Goal: Transaction & Acquisition: Purchase product/service

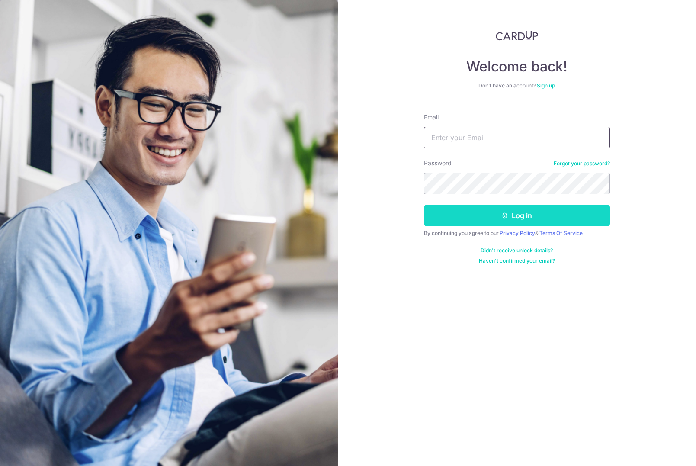
type input "bertrand.tan@gmail.com"
click at [473, 213] on button "Log in" at bounding box center [517, 216] width 186 height 22
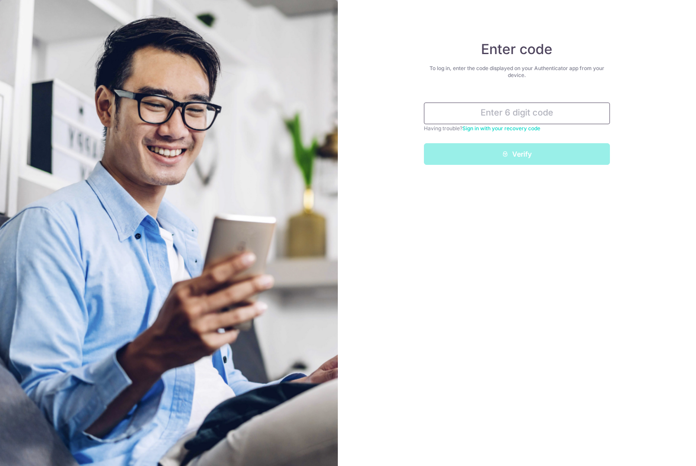
click at [518, 115] on input "text" at bounding box center [517, 113] width 186 height 22
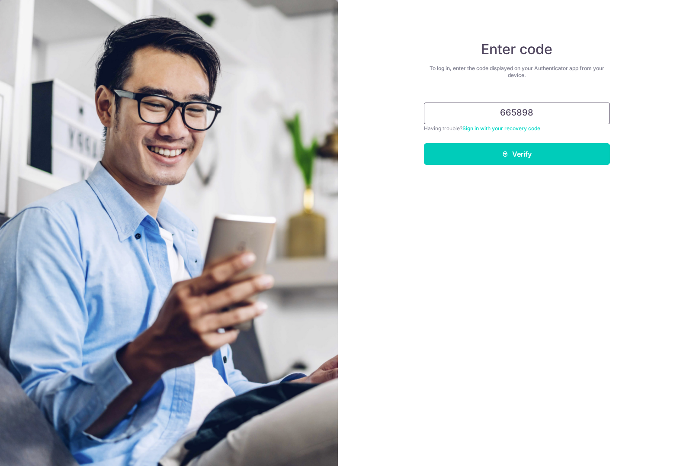
type input "665898"
click at [424, 143] on button "Verify" at bounding box center [517, 154] width 186 height 22
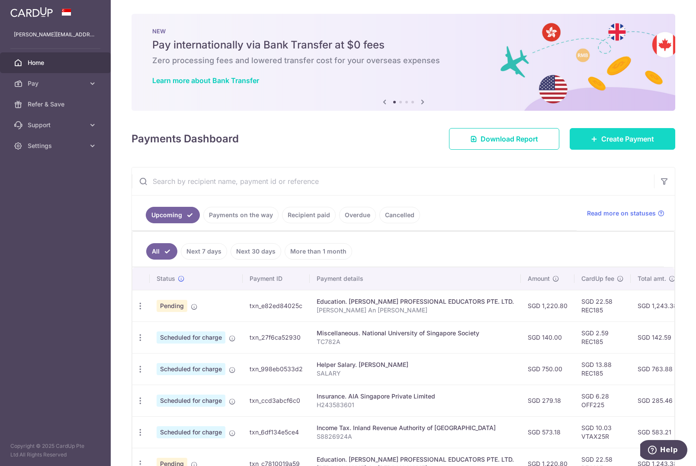
click at [628, 136] on span "Create Payment" at bounding box center [627, 139] width 53 height 10
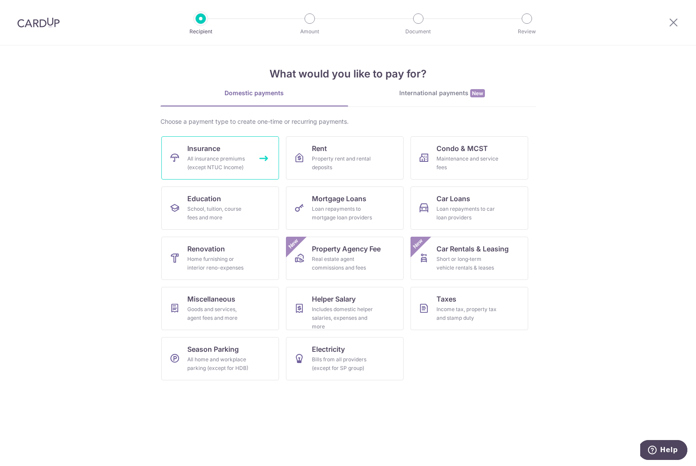
click at [258, 150] on link "Insurance All insurance premiums (except NTUC Income)" at bounding box center [220, 157] width 118 height 43
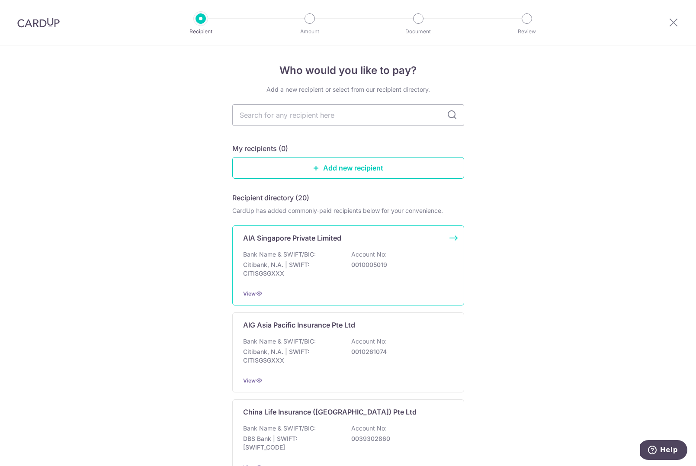
click at [304, 264] on p "Citibank, N.A. | SWIFT: CITISGSGXXX" at bounding box center [291, 268] width 97 height 17
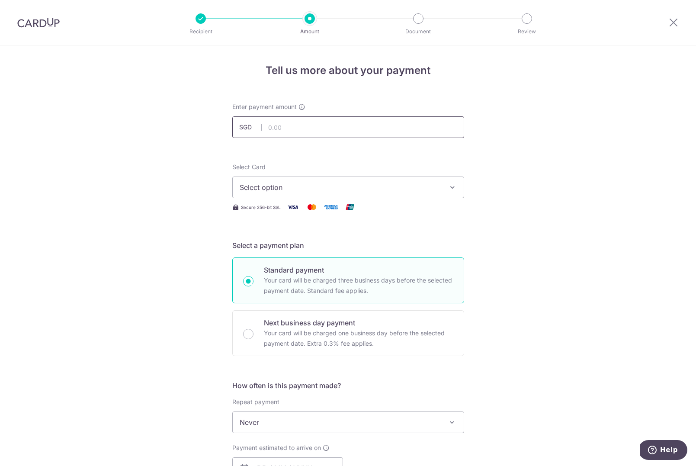
click at [315, 129] on input "text" at bounding box center [348, 127] width 232 height 22
type input "239.00"
click at [321, 189] on span "Select option" at bounding box center [341, 187] width 202 height 10
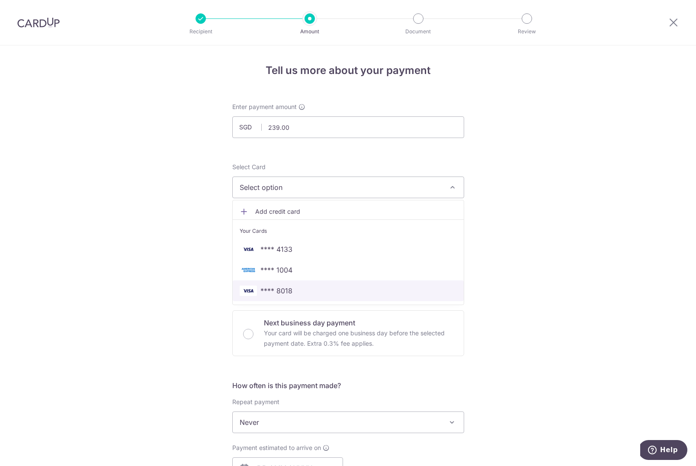
click at [150, 211] on div "Tell us more about your payment Enter payment amount SGD 239.00 239.00 Select C…" at bounding box center [348, 436] width 696 height 782
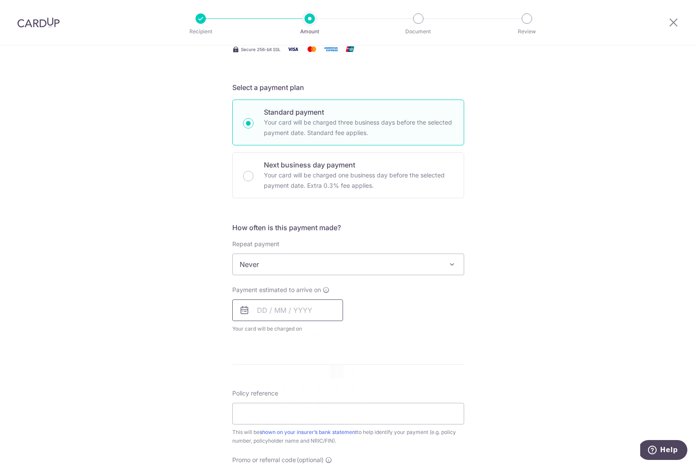
drag, startPoint x: 265, startPoint y: 307, endPoint x: 275, endPoint y: 307, distance: 9.9
click at [265, 307] on input "text" at bounding box center [287, 310] width 111 height 22
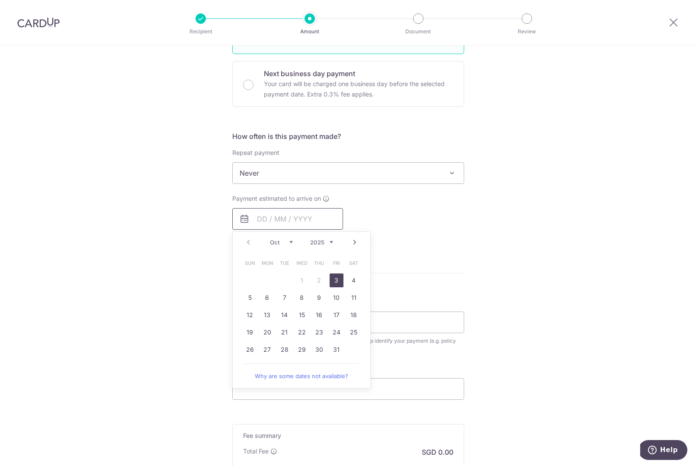
scroll to position [253, 0]
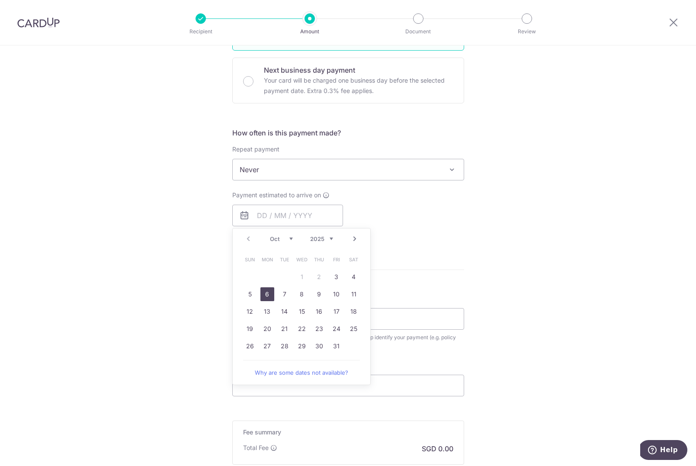
click at [263, 289] on link "6" at bounding box center [267, 294] width 14 height 14
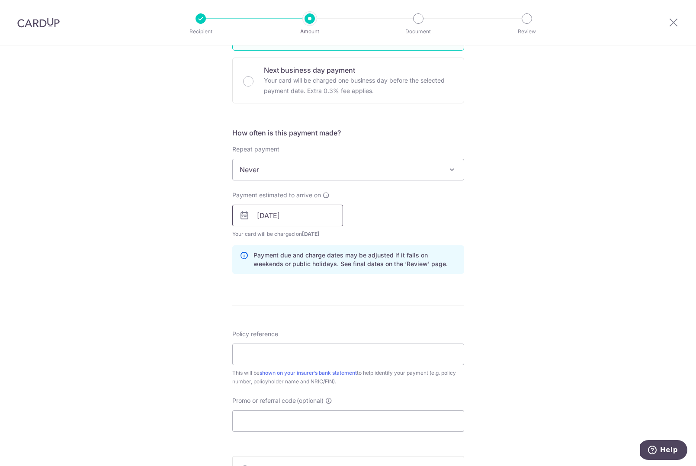
click at [290, 211] on input "06/10/2025" at bounding box center [287, 216] width 111 height 22
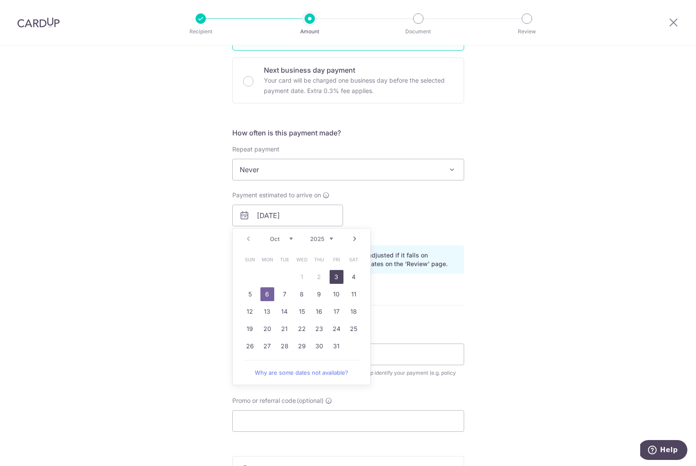
click at [335, 278] on link "3" at bounding box center [337, 277] width 14 height 14
type input "[DATE]"
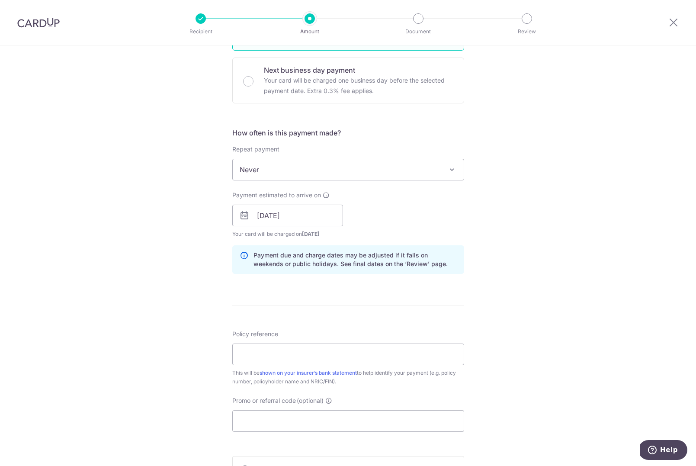
click at [138, 248] on div "Tell us more about your payment Enter payment amount SGD 239.00 239.00 Select C…" at bounding box center [348, 202] width 696 height 818
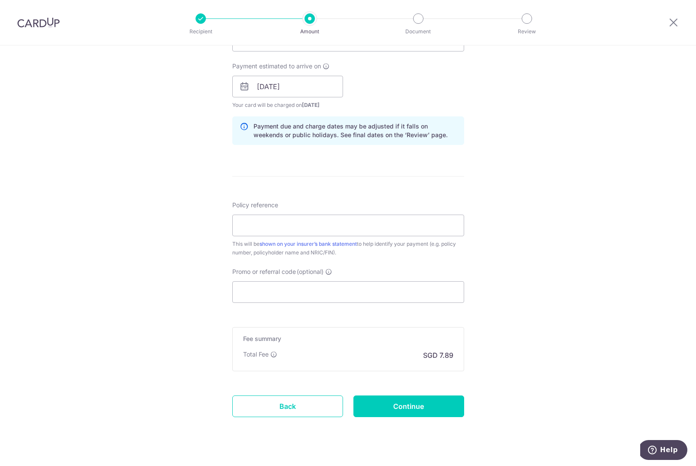
scroll to position [383, 0]
click at [263, 224] on input "Policy reference" at bounding box center [348, 224] width 232 height 22
click at [107, 240] on div "Tell us more about your payment Enter payment amount SGD 239.00 239.00 Select C…" at bounding box center [348, 72] width 696 height 818
click at [309, 227] on input "Policy reference" at bounding box center [348, 224] width 232 height 22
type input "H"
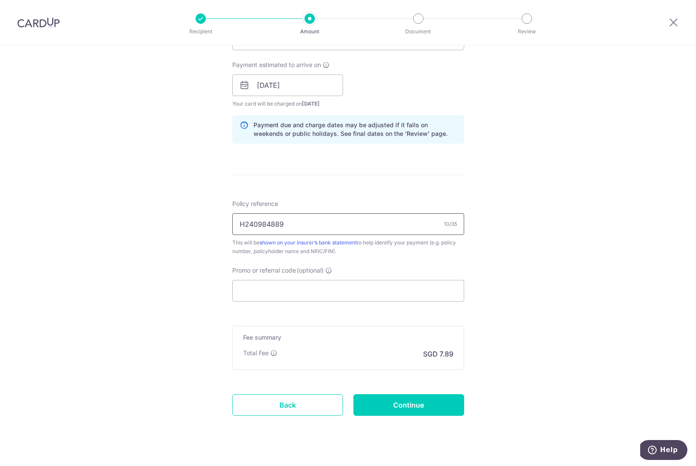
type input "H240984889"
click at [169, 250] on div "Tell us more about your payment Enter payment amount SGD 239.00 239.00 Select C…" at bounding box center [348, 72] width 696 height 818
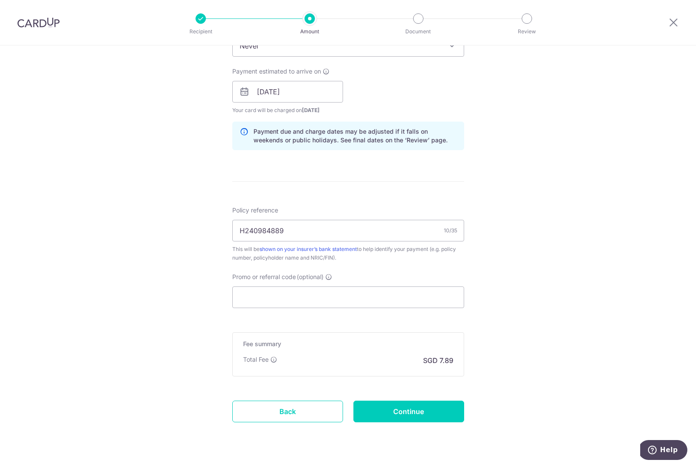
scroll to position [374, 0]
click at [286, 295] on input "Promo or referral code (optional)" at bounding box center [348, 299] width 232 height 22
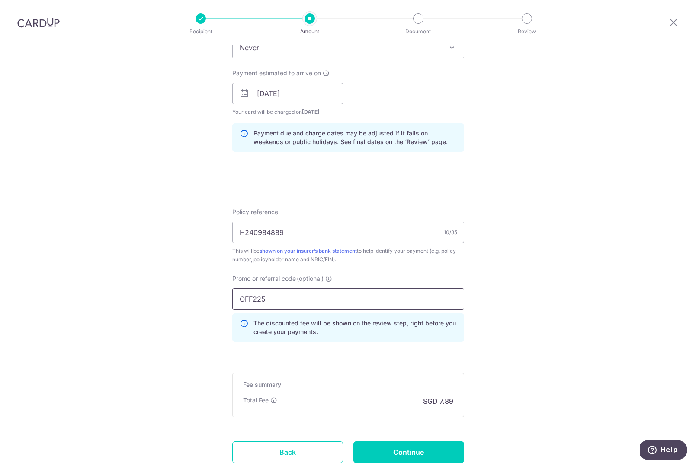
type input "OFF225"
click button "Add Card" at bounding box center [0, 0] width 0 height 0
click at [117, 298] on div "Tell us more about your payment Enter payment amount SGD 239.00 239.00 Select C…" at bounding box center [348, 99] width 696 height 857
click at [419, 446] on input "Continue" at bounding box center [408, 453] width 111 height 22
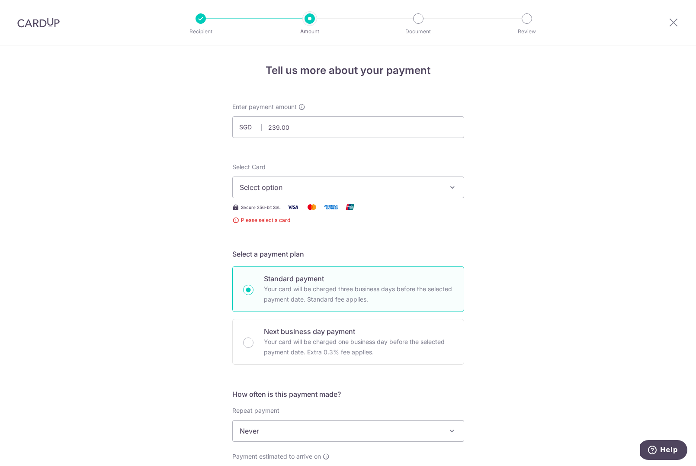
drag, startPoint x: 0, startPoint y: 0, endPoint x: 317, endPoint y: 192, distance: 370.6
click at [317, 192] on span "Select option" at bounding box center [341, 187] width 202 height 10
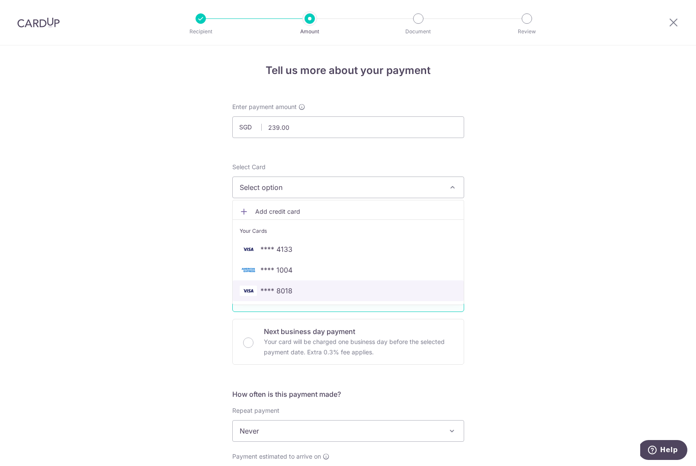
click at [310, 290] on span "**** 8018" at bounding box center [348, 290] width 217 height 10
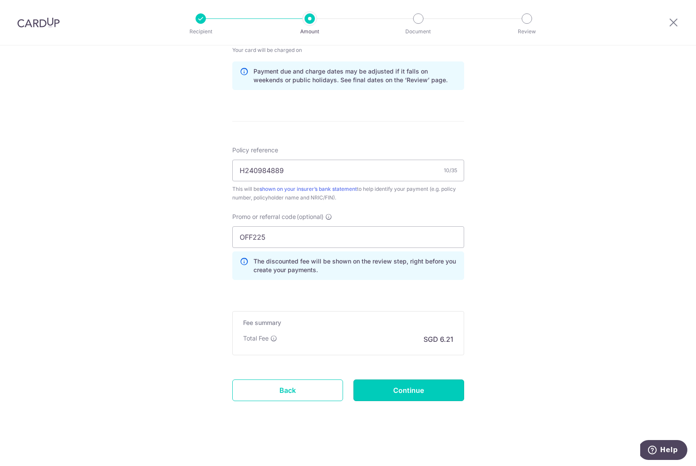
click at [366, 388] on input "Continue" at bounding box center [408, 390] width 111 height 22
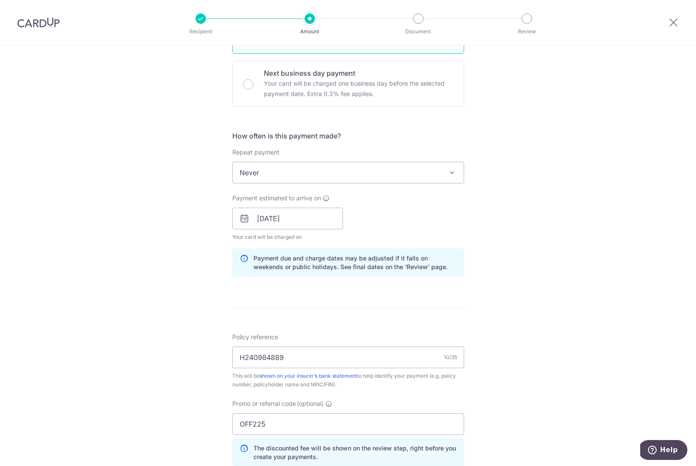
scroll to position [159, 0]
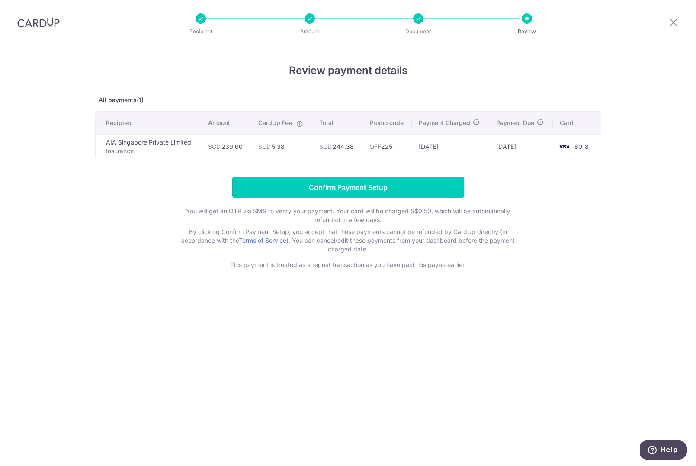
click at [423, 185] on input "Confirm Payment Setup" at bounding box center [348, 187] width 232 height 22
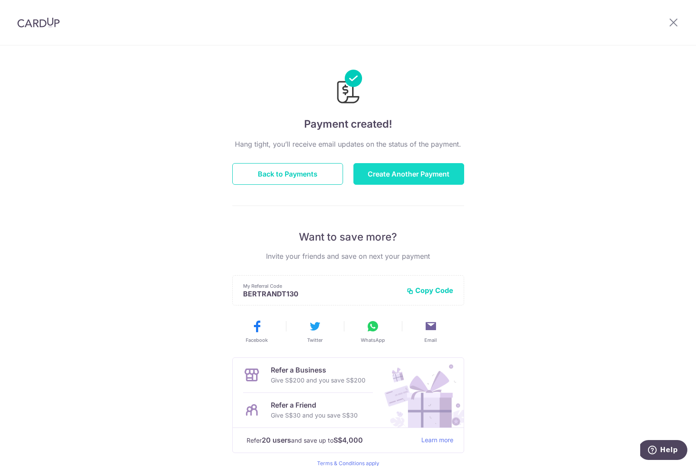
click at [422, 177] on button "Create Another Payment" at bounding box center [408, 174] width 111 height 22
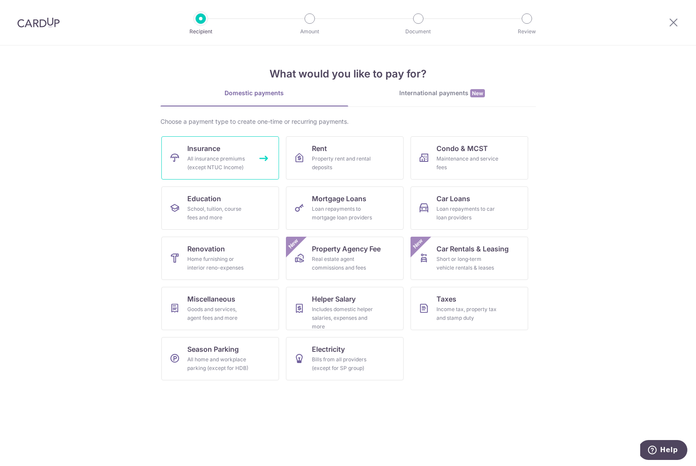
click at [248, 164] on div "All insurance premiums (except NTUC Income)" at bounding box center [218, 162] width 62 height 17
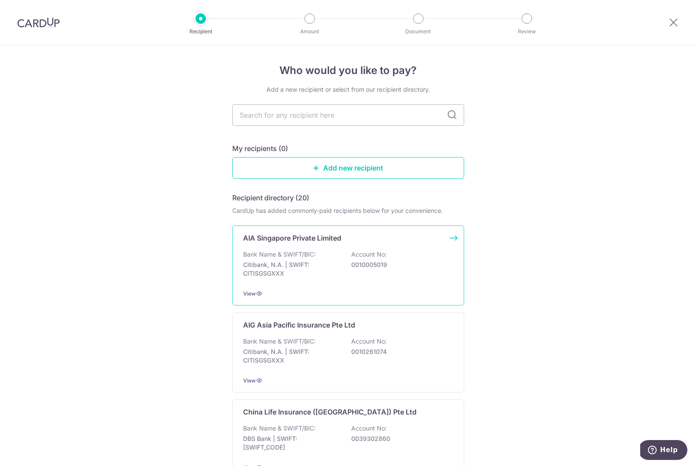
click at [300, 304] on div "AIA Singapore Private Limited Bank Name & SWIFT/BIC: Citibank, N.A. | SWIFT: CI…" at bounding box center [348, 265] width 232 height 80
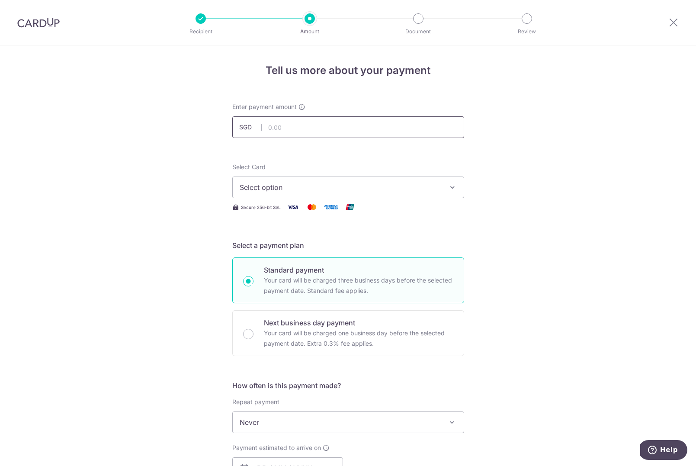
click at [292, 123] on input "text" at bounding box center [348, 127] width 232 height 22
type input "1,188.90"
click at [86, 169] on div "Tell us more about your payment Enter payment amount SGD 1,188.90 1188.90 Selec…" at bounding box center [348, 436] width 696 height 782
click at [250, 176] on button "Select option" at bounding box center [348, 187] width 232 height 22
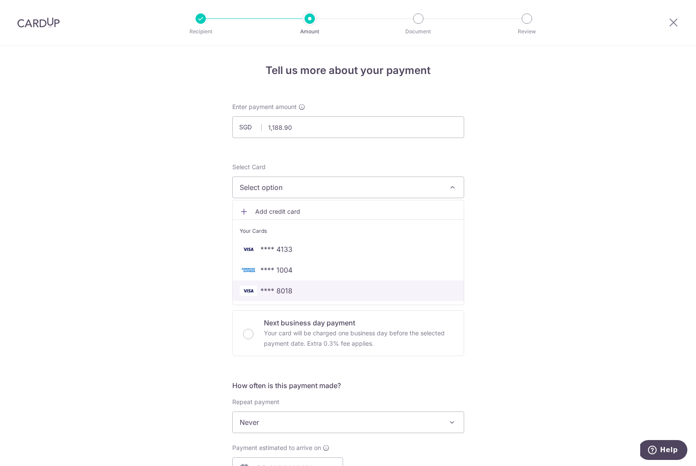
drag, startPoint x: 272, startPoint y: 288, endPoint x: 266, endPoint y: 287, distance: 7.0
click at [272, 288] on span "**** 8018" at bounding box center [276, 290] width 32 height 10
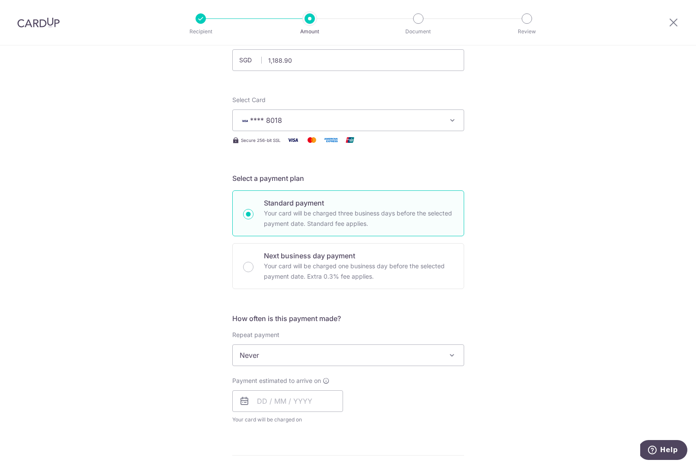
scroll to position [141, 0]
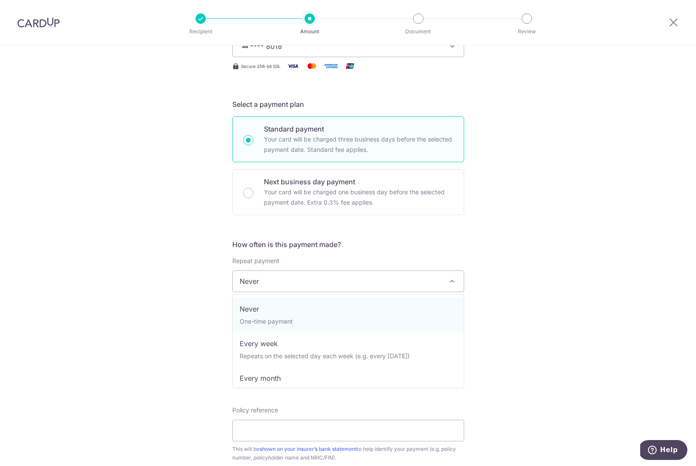
click at [264, 278] on span "Never" at bounding box center [348, 281] width 231 height 21
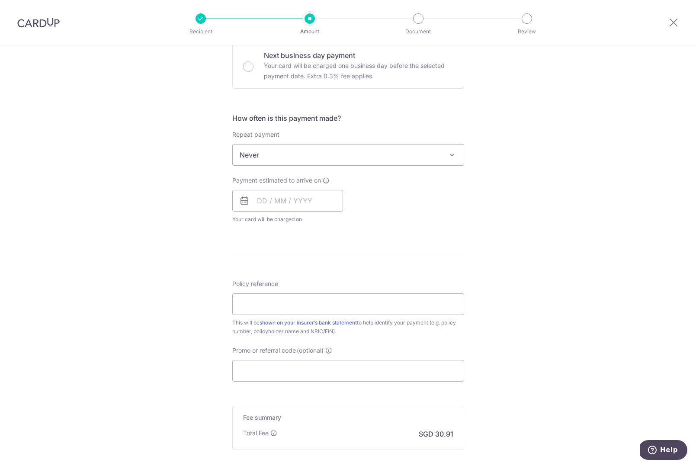
scroll to position [269, 0]
click at [274, 198] on input "text" at bounding box center [287, 199] width 111 height 22
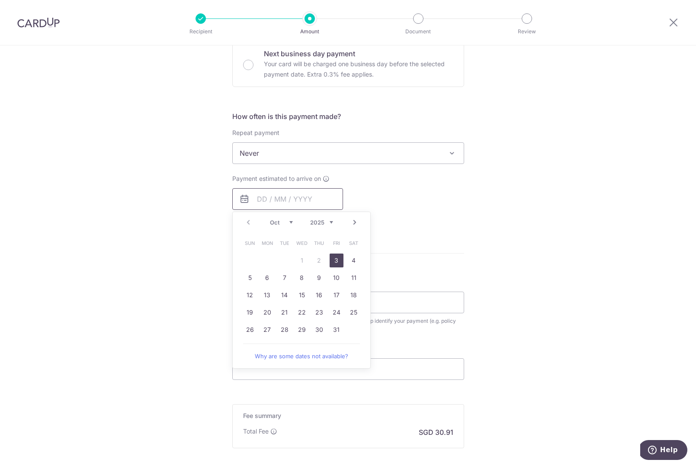
click at [271, 207] on input "text" at bounding box center [287, 199] width 111 height 22
click at [337, 258] on link "3" at bounding box center [337, 260] width 14 height 14
type input "03/10/2025"
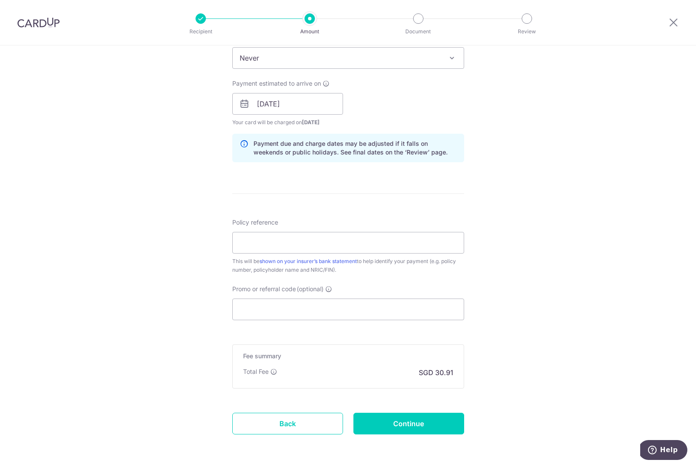
scroll to position [365, 0]
click at [301, 237] on input "Policy reference" at bounding box center [348, 242] width 232 height 22
type input "E240984889"
click at [176, 242] on div "Tell us more about your payment Enter payment amount SGD 1,188.90 1188.90 Selec…" at bounding box center [348, 89] width 696 height 818
click at [276, 298] on input "Promo or referral code (optional)" at bounding box center [348, 309] width 232 height 22
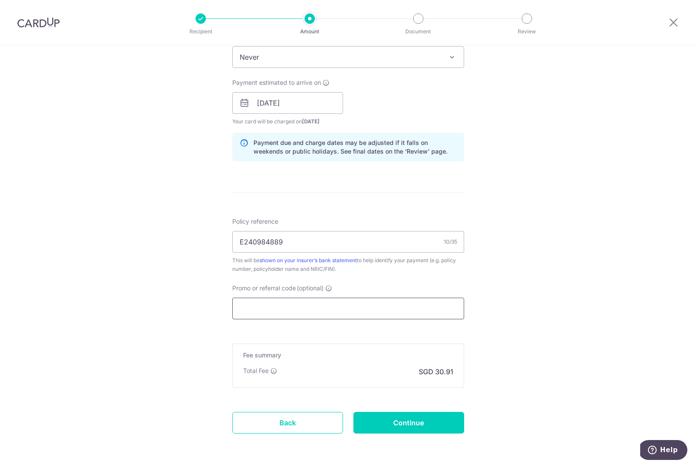
scroll to position [365, 0]
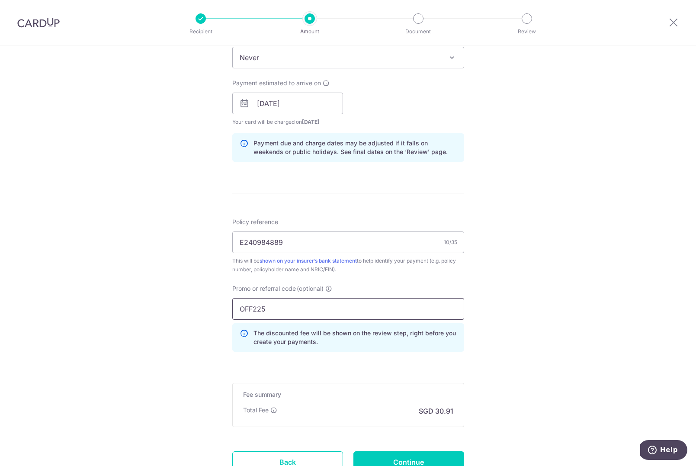
type input "OFF225"
click at [179, 298] on div "Tell us more about your payment Enter payment amount SGD 1,188.90 1188.90 Selec…" at bounding box center [348, 109] width 696 height 857
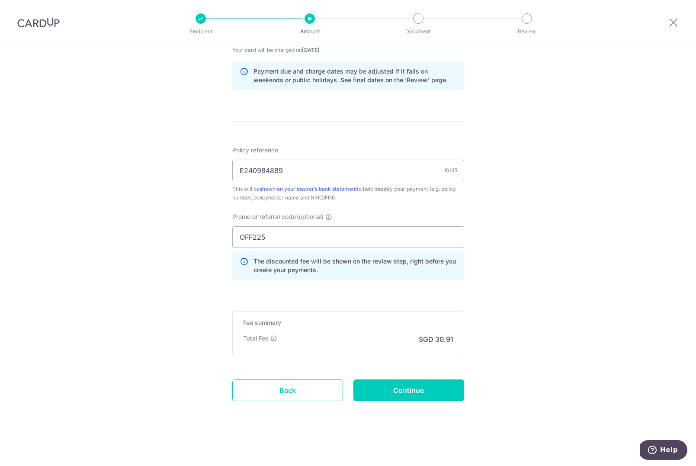
click at [422, 387] on input "Continue" at bounding box center [408, 390] width 111 height 22
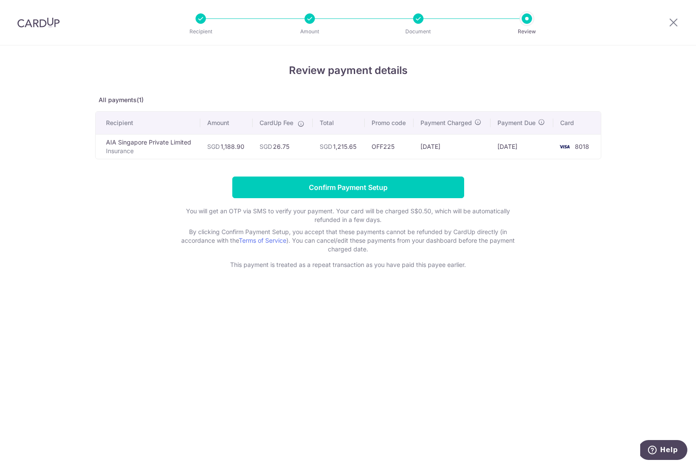
click at [441, 367] on div "Review payment details All payments(1) Recipient Amount CardUp Fee Total Promo …" at bounding box center [348, 255] width 696 height 420
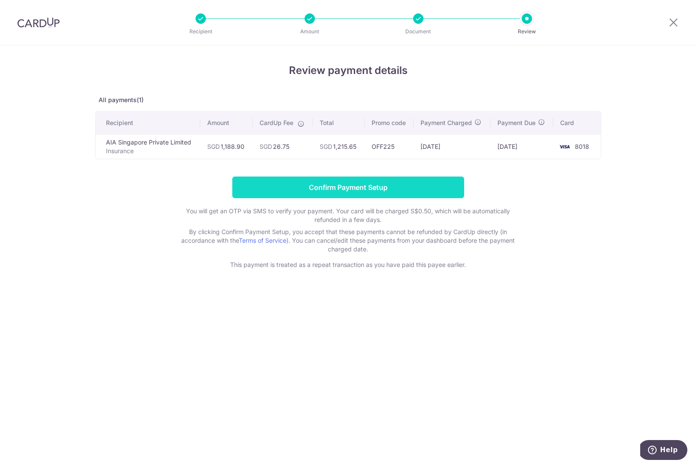
click at [425, 191] on input "Confirm Payment Setup" at bounding box center [348, 187] width 232 height 22
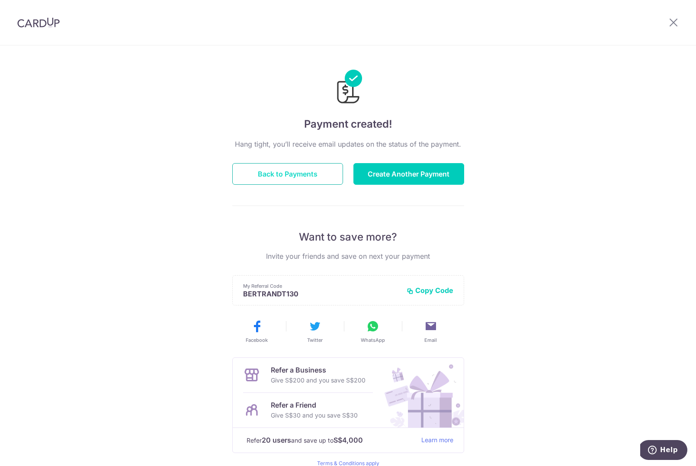
click at [303, 170] on button "Back to Payments" at bounding box center [287, 174] width 111 height 22
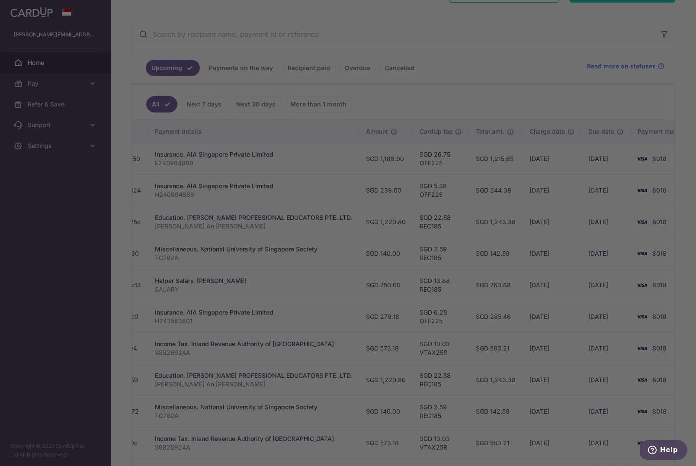
scroll to position [0, 161]
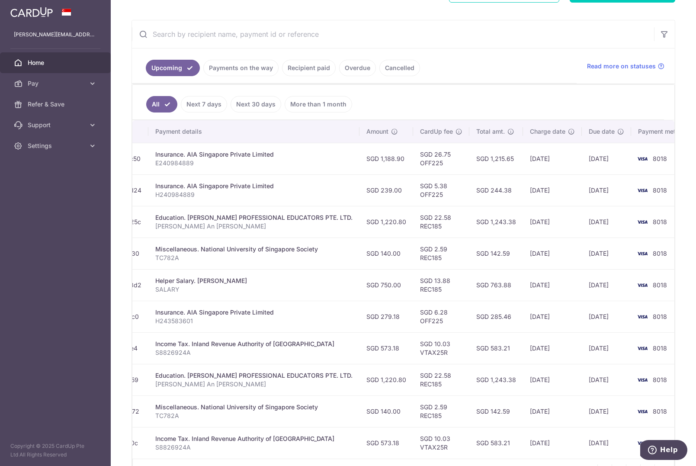
click at [592, 92] on ul "All Next 7 days Next 30 days More than 1 month" at bounding box center [397, 102] width 531 height 35
